Goal: Task Accomplishment & Management: Manage account settings

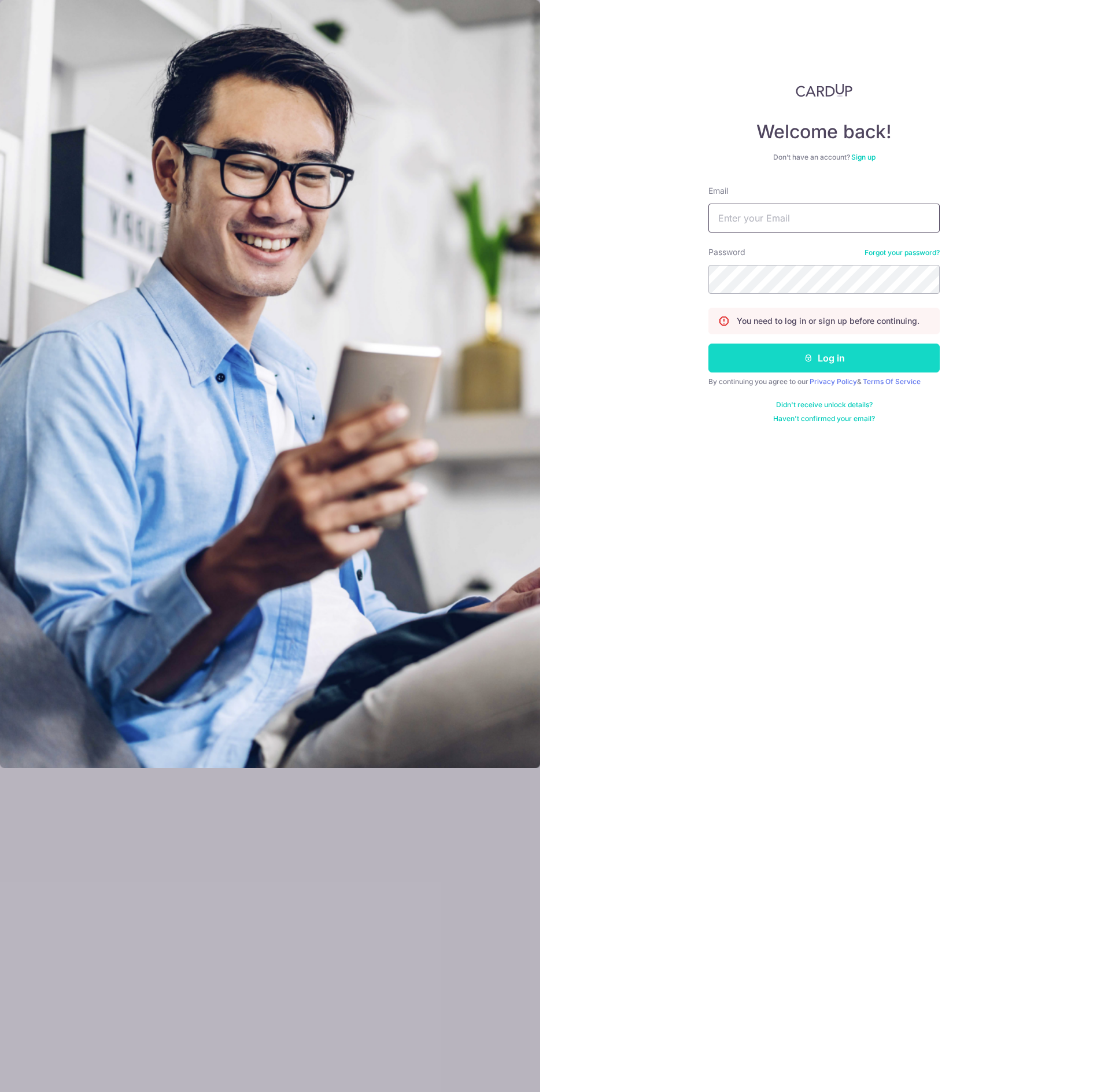
type input "[EMAIL_ADDRESS][DOMAIN_NAME]"
click at [826, 355] on button "Log in" at bounding box center [824, 358] width 231 height 29
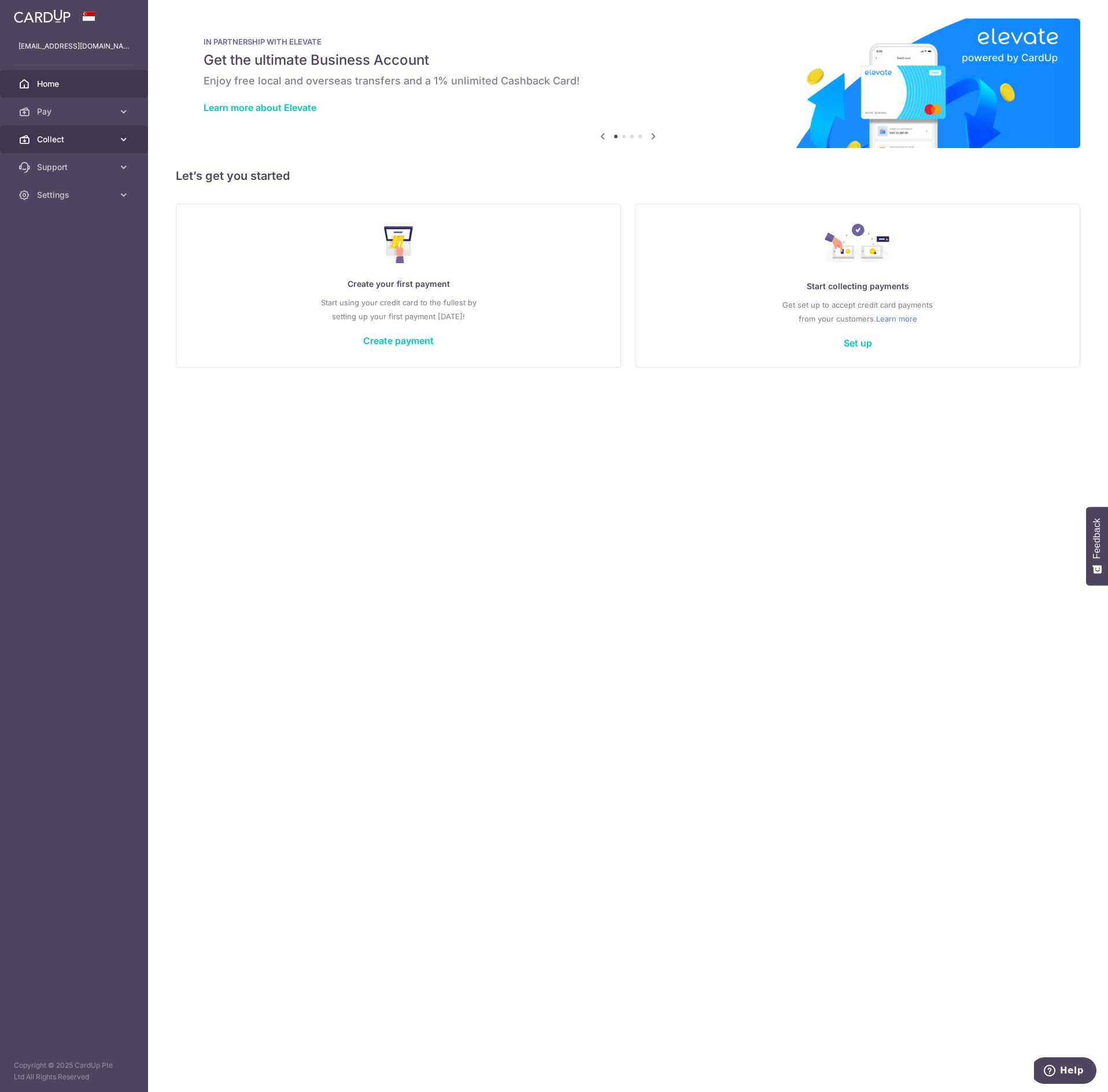
click at [62, 136] on span "Collect" at bounding box center [75, 139] width 76 height 12
click at [88, 173] on span "Dashboard" at bounding box center [75, 167] width 76 height 12
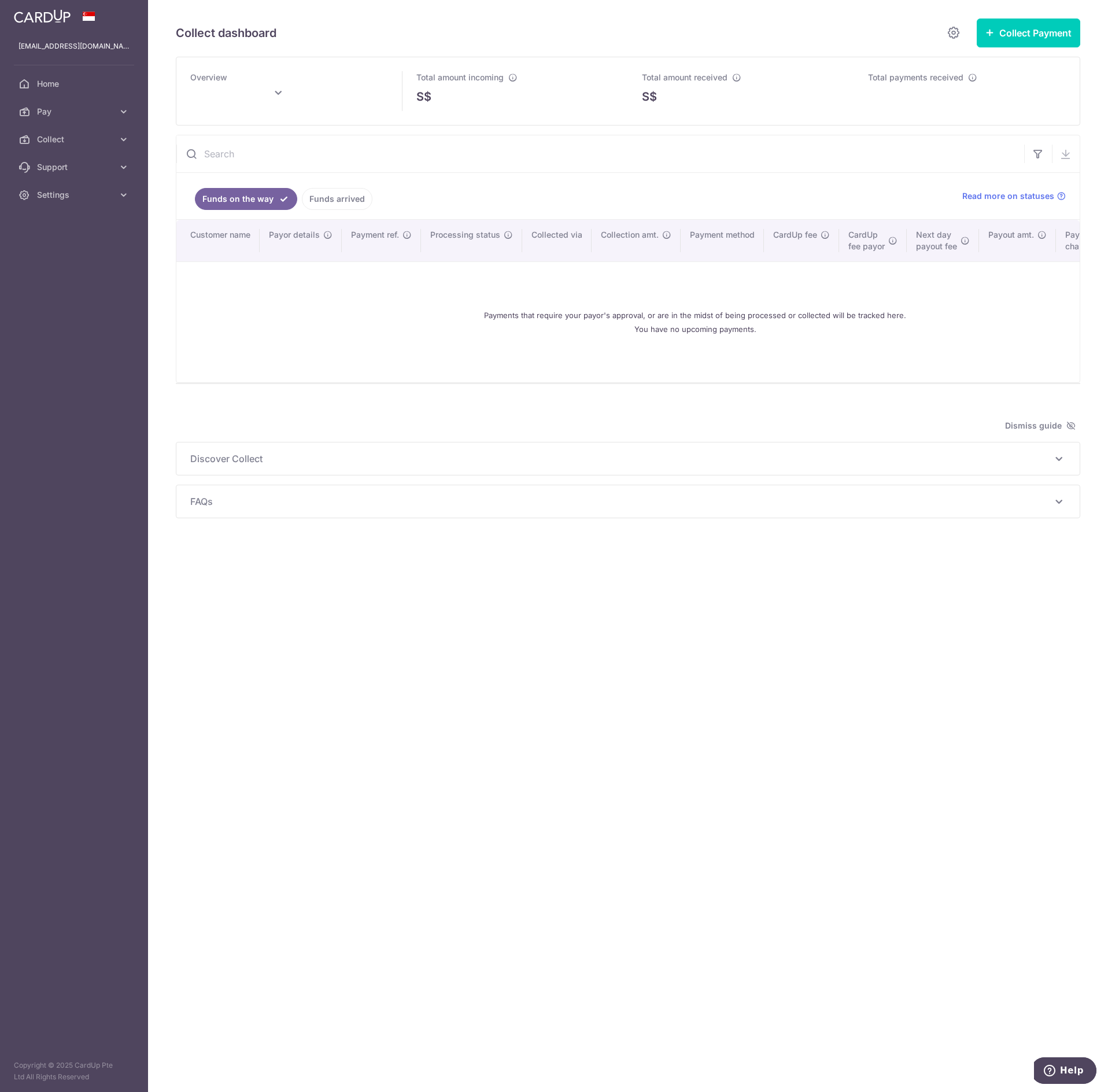
click at [329, 203] on link "Funds arrived" at bounding box center [337, 199] width 71 height 22
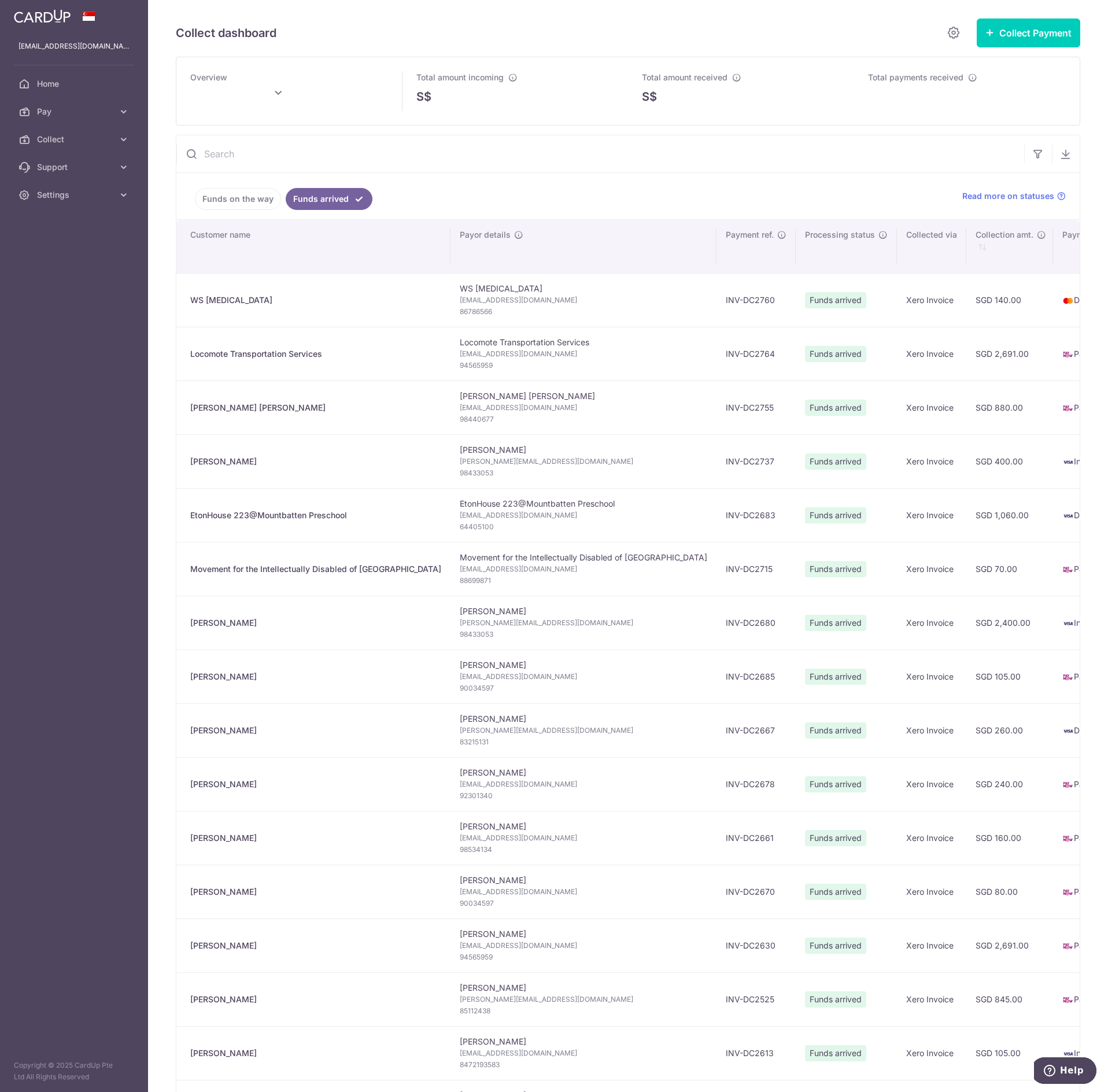
type input "[DATE]"
